Goal: Book appointment/travel/reservation

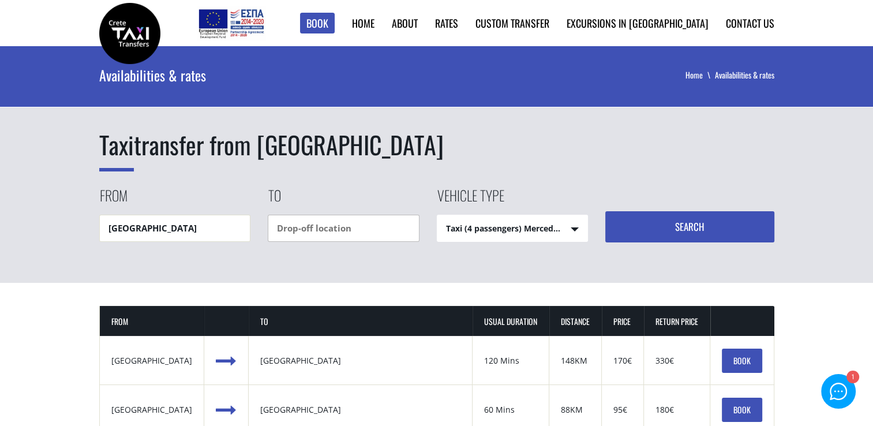
click at [296, 228] on input "text" at bounding box center [344, 228] width 152 height 27
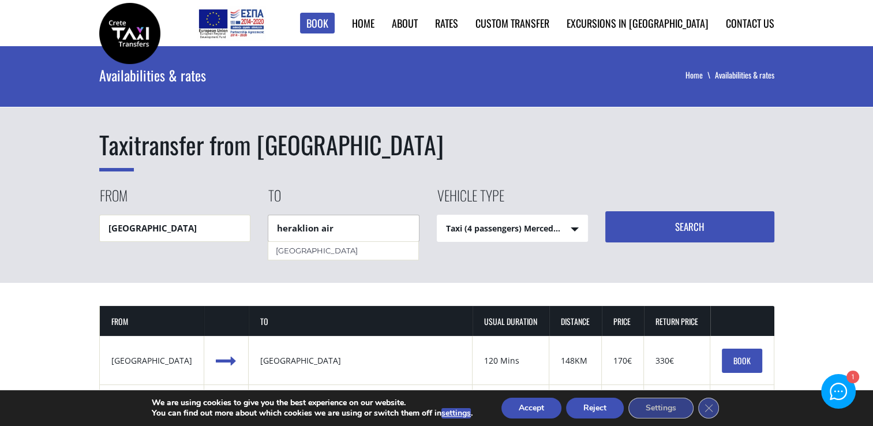
type input "heraklion air"
click at [196, 222] on input "[GEOGRAPHIC_DATA]" at bounding box center [175, 228] width 152 height 27
drag, startPoint x: 195, startPoint y: 222, endPoint x: 97, endPoint y: 227, distance: 97.6
click at [97, 227] on div "Taxi transfer from Heraklion airport From Heraklion airport To heraklion air Ve…" at bounding box center [436, 164] width 873 height 236
type input "chania"
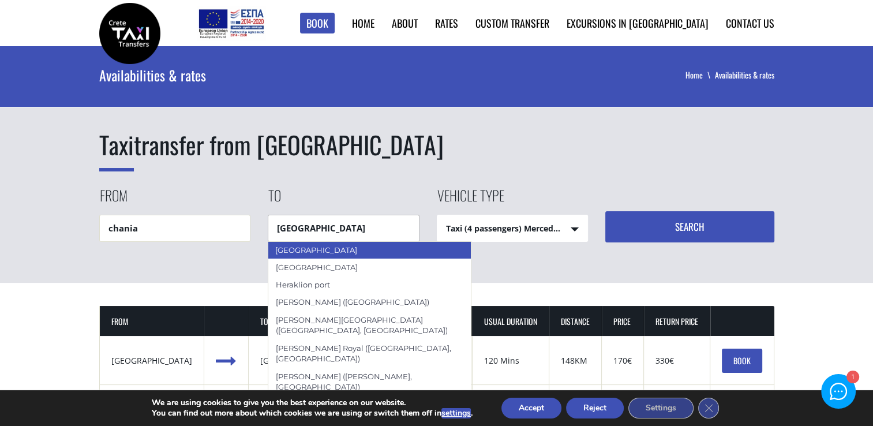
click at [324, 250] on div "[GEOGRAPHIC_DATA]" at bounding box center [370, 249] width 204 height 17
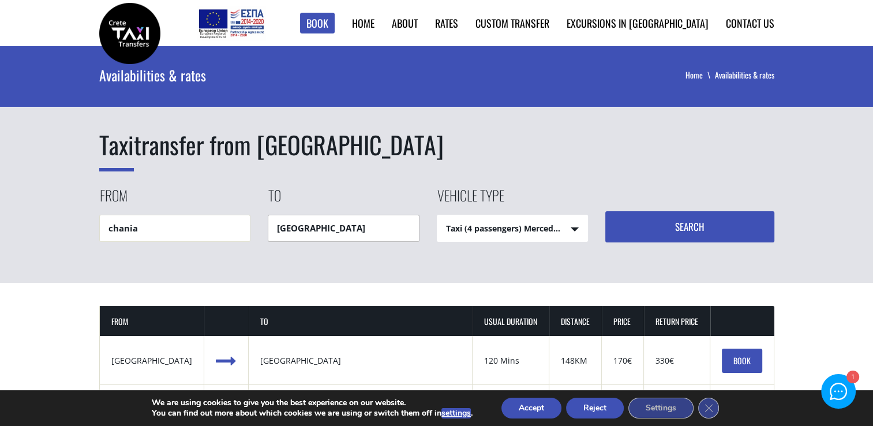
type input "[GEOGRAPHIC_DATA]"
click at [544, 226] on select "Taxi (4 passengers) Mercedes E Class Mini Van (7 passengers) Mercedes Vito Mini…" at bounding box center [512, 229] width 151 height 28
select select "541"
click at [437, 215] on select "Taxi (4 passengers) Mercedes E Class Mini Van (7 passengers) Mercedes Vito Mini…" at bounding box center [512, 229] width 151 height 28
click at [668, 225] on button "Search" at bounding box center [689, 226] width 169 height 31
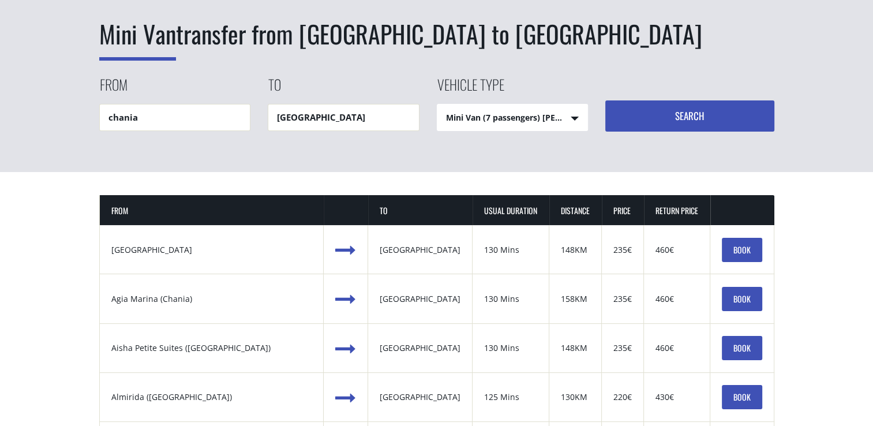
scroll to position [173, 0]
